Goal: Transaction & Acquisition: Subscribe to service/newsletter

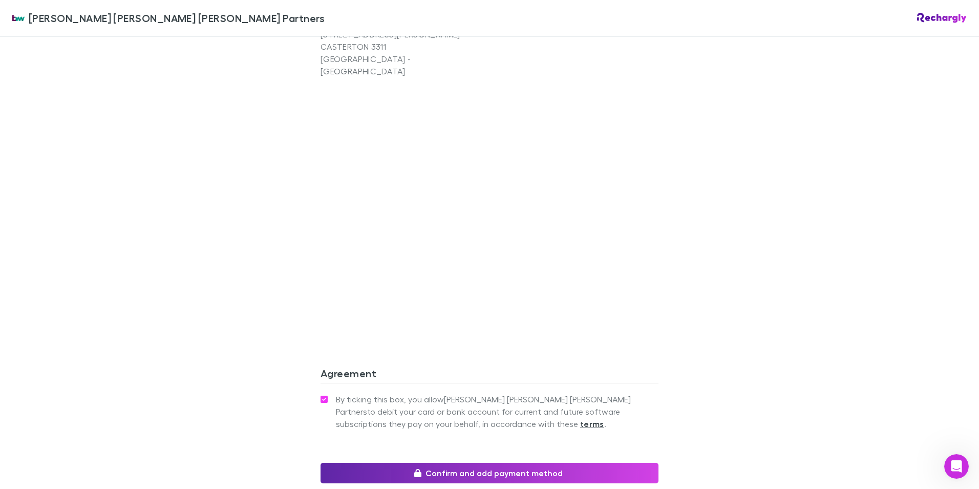
scroll to position [1173, 0]
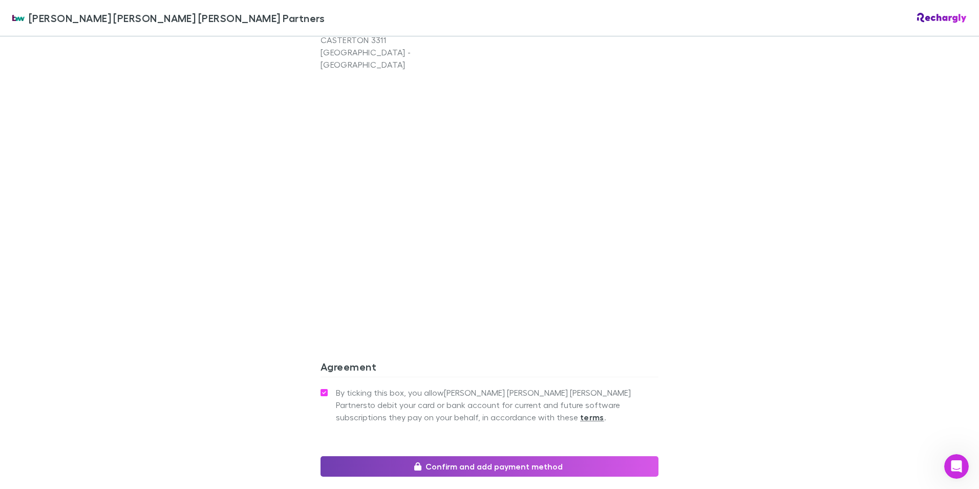
click at [565, 456] on button "Confirm and add payment method" at bounding box center [490, 466] width 338 height 20
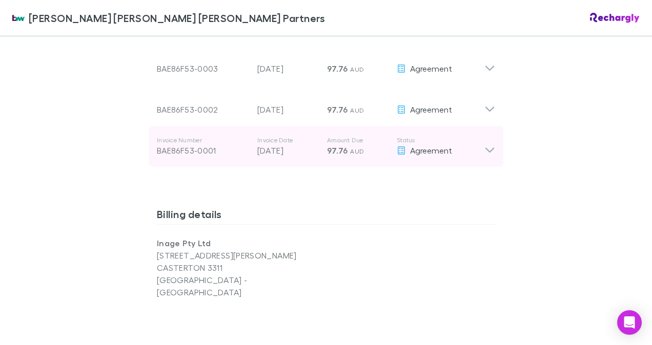
scroll to position [820, 0]
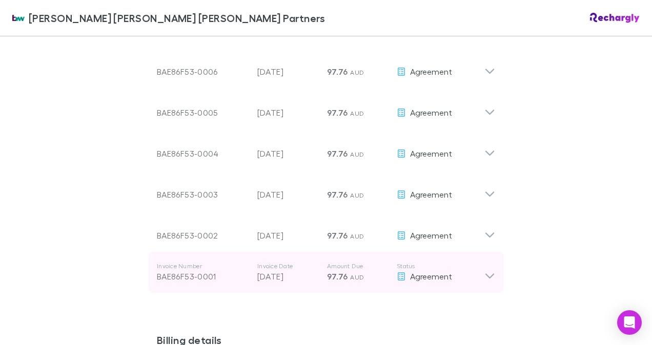
click at [491, 252] on div "Invoice Number BAE86F53-0001 Invoice Date [DATE] Amount Due 97.76 AUD Status Ag…" at bounding box center [326, 272] width 354 height 41
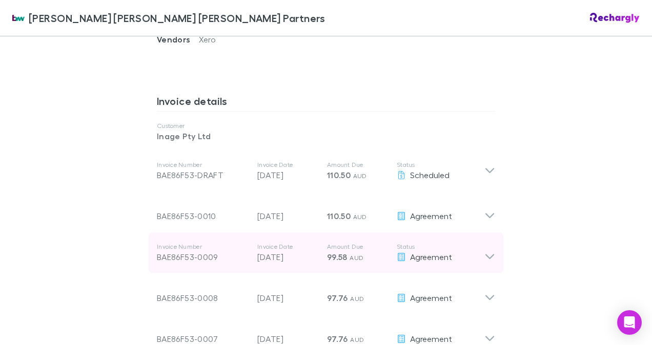
scroll to position [512, 0]
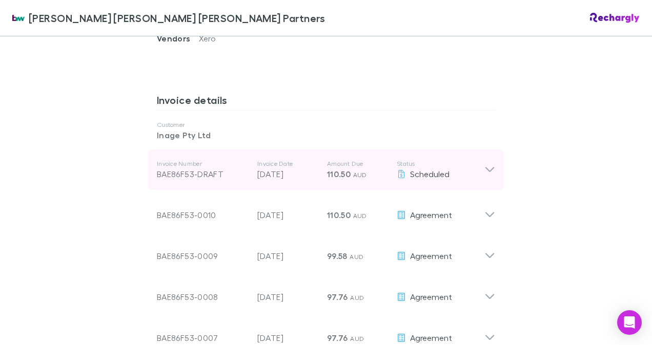
click at [485, 164] on icon at bounding box center [489, 170] width 11 height 12
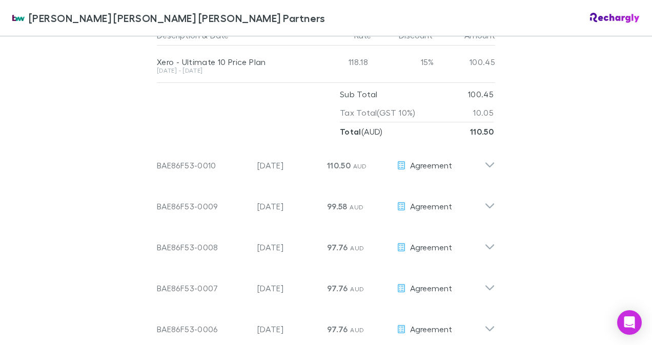
scroll to position [717, 0]
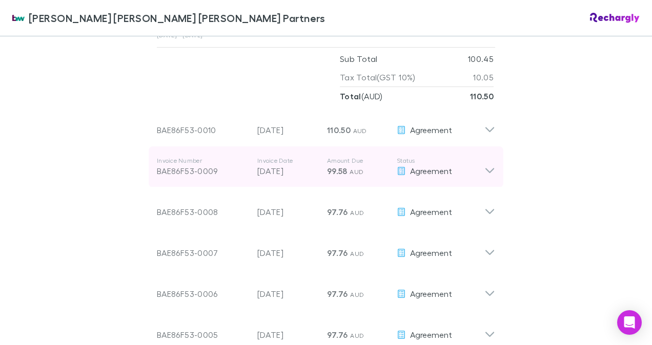
click at [489, 157] on icon at bounding box center [489, 167] width 11 height 20
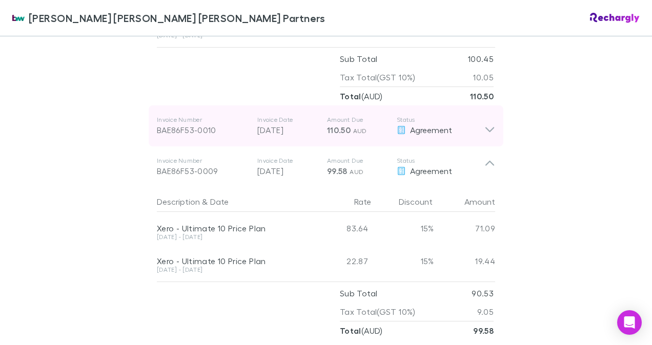
click at [486, 116] on icon at bounding box center [489, 126] width 11 height 20
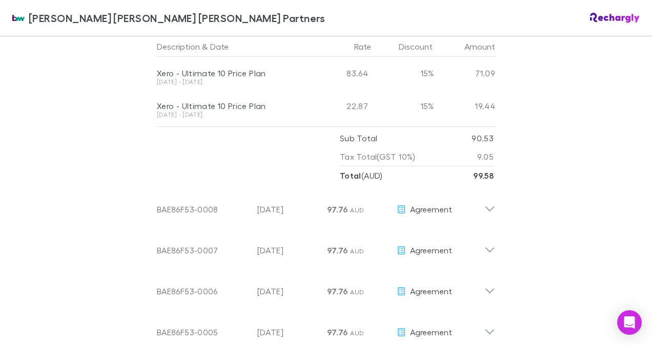
scroll to position [1024, 0]
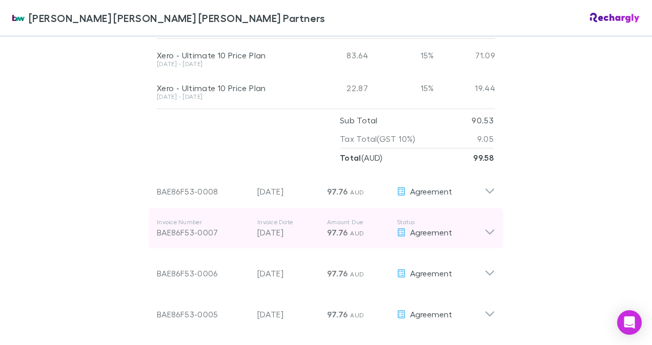
click at [489, 218] on icon at bounding box center [489, 228] width 11 height 20
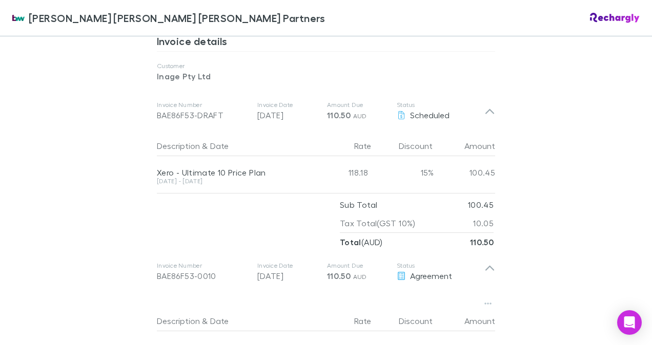
scroll to position [563, 0]
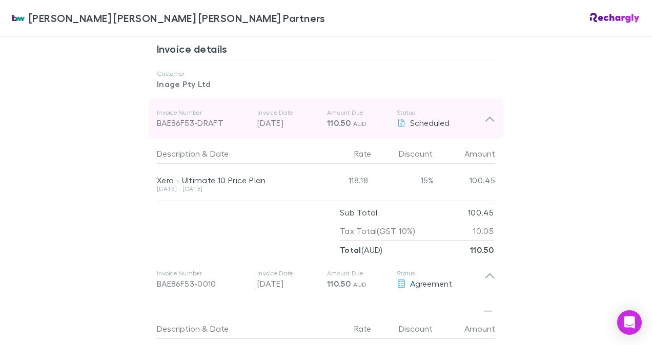
click at [484, 113] on icon at bounding box center [489, 119] width 11 height 12
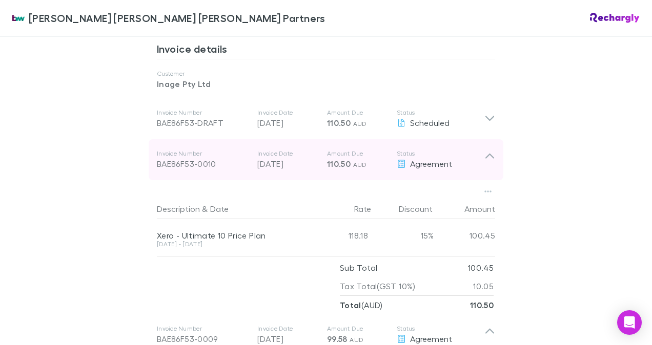
click at [486, 150] on icon at bounding box center [489, 160] width 11 height 20
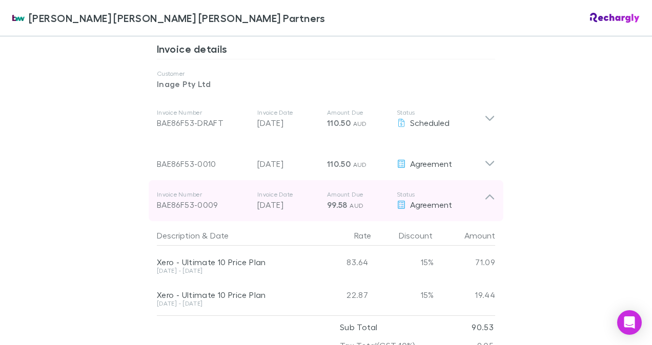
click at [490, 195] on icon at bounding box center [489, 197] width 9 height 5
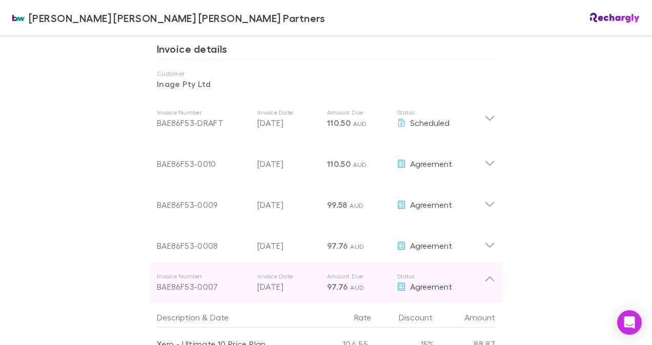
click at [485, 273] on icon at bounding box center [489, 283] width 11 height 20
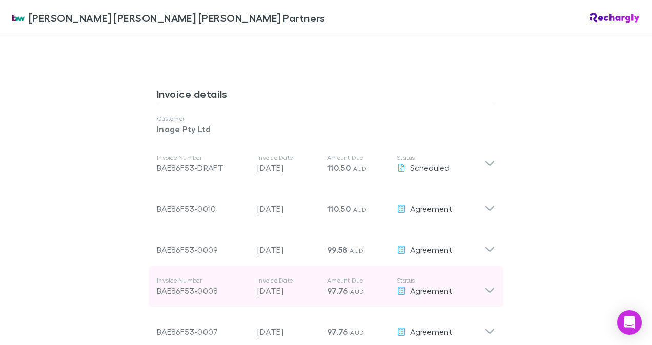
scroll to position [512, 0]
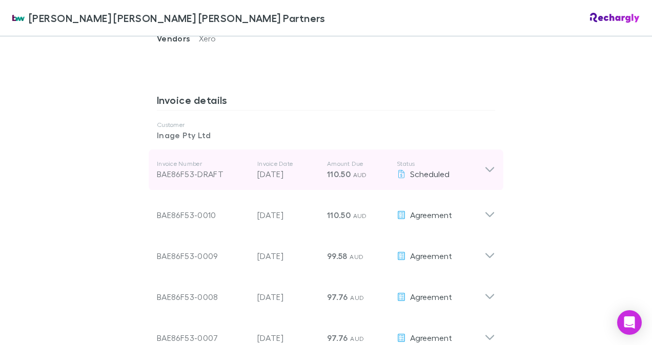
click at [488, 164] on icon at bounding box center [489, 170] width 11 height 12
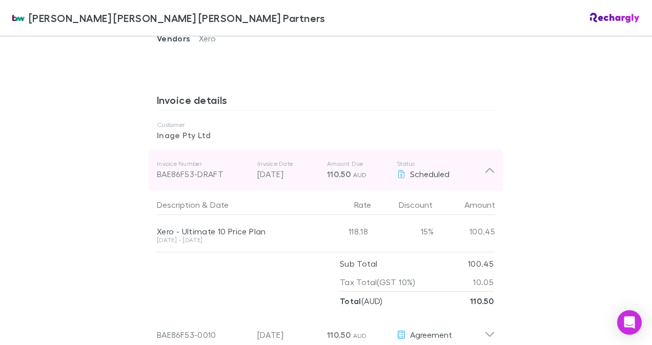
click at [487, 164] on icon at bounding box center [489, 170] width 11 height 12
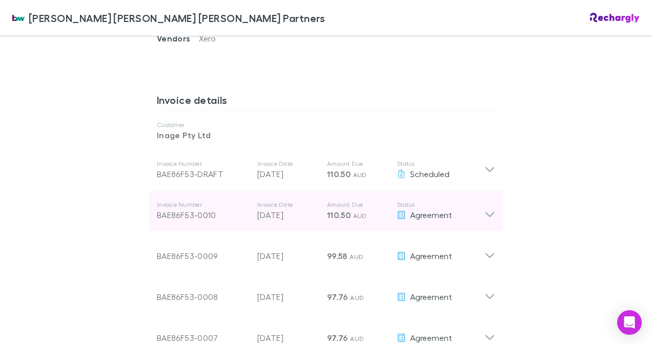
click at [488, 201] on icon at bounding box center [489, 211] width 11 height 20
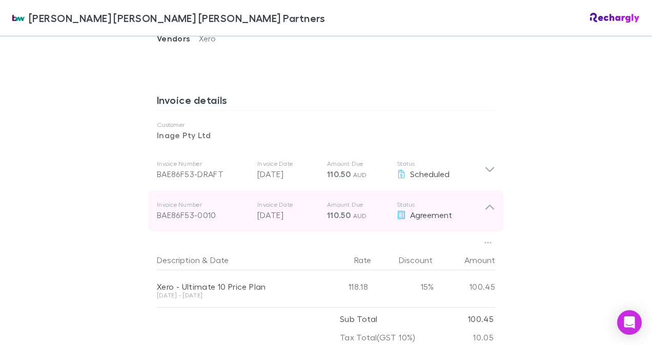
click at [488, 201] on icon at bounding box center [489, 211] width 11 height 20
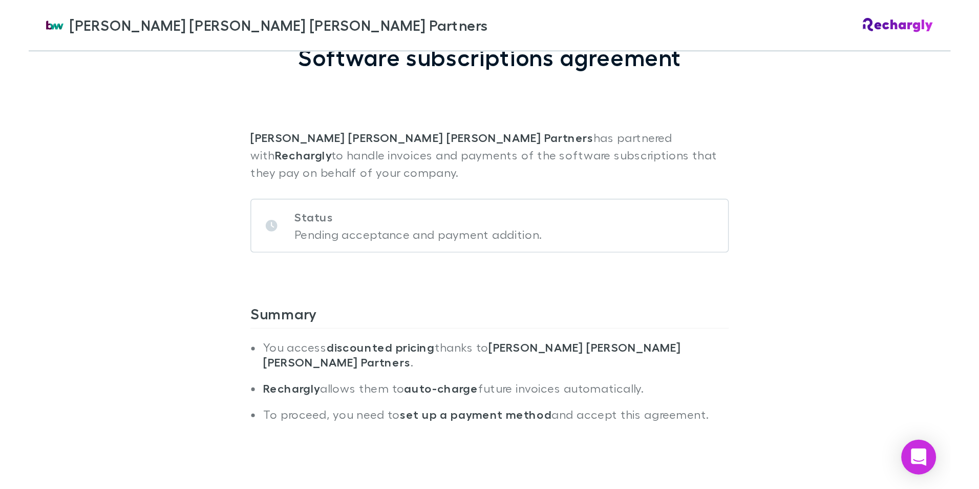
scroll to position [0, 0]
